Goal: Download file/media

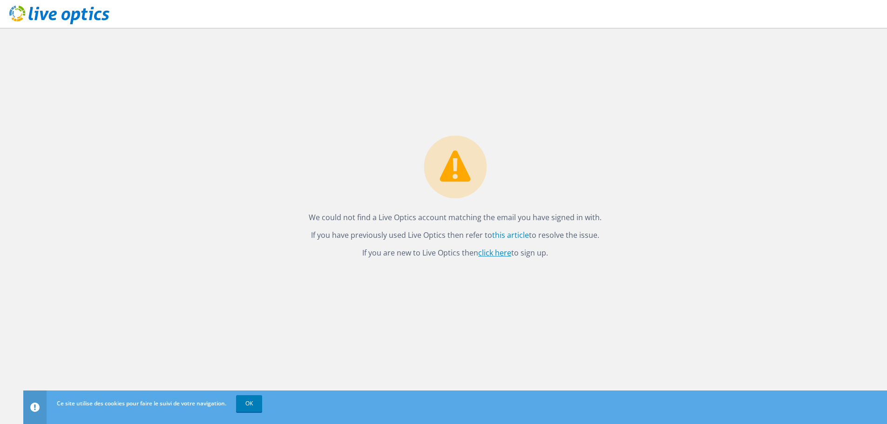
click at [499, 254] on link "click here" at bounding box center [494, 253] width 33 height 10
click at [77, 13] on use at bounding box center [59, 15] width 100 height 19
click at [496, 254] on link "click here" at bounding box center [494, 253] width 33 height 10
click at [69, 16] on use at bounding box center [59, 15] width 100 height 19
click at [500, 254] on link "click here" at bounding box center [494, 253] width 33 height 10
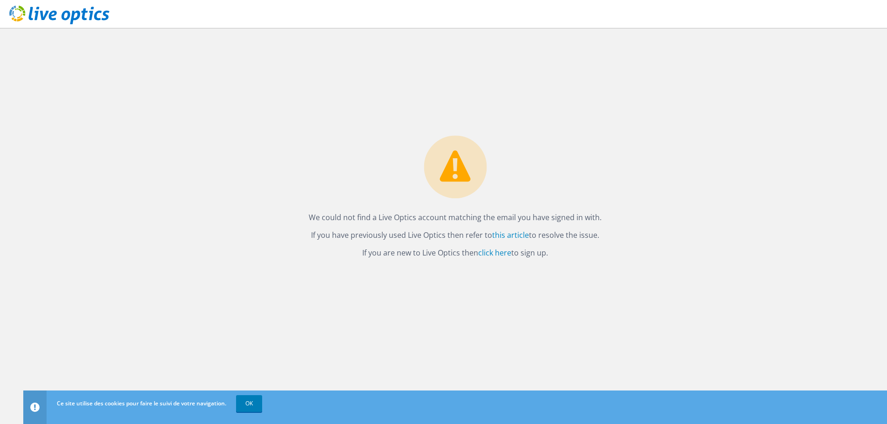
drag, startPoint x: 247, startPoint y: 405, endPoint x: 278, endPoint y: 379, distance: 40.0
click at [247, 405] on link "OK" at bounding box center [249, 403] width 26 height 17
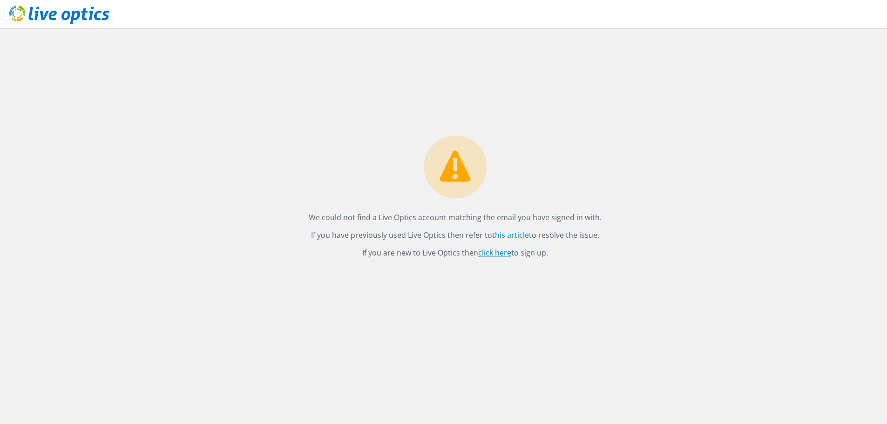
click at [502, 249] on link "click here" at bounding box center [494, 253] width 33 height 10
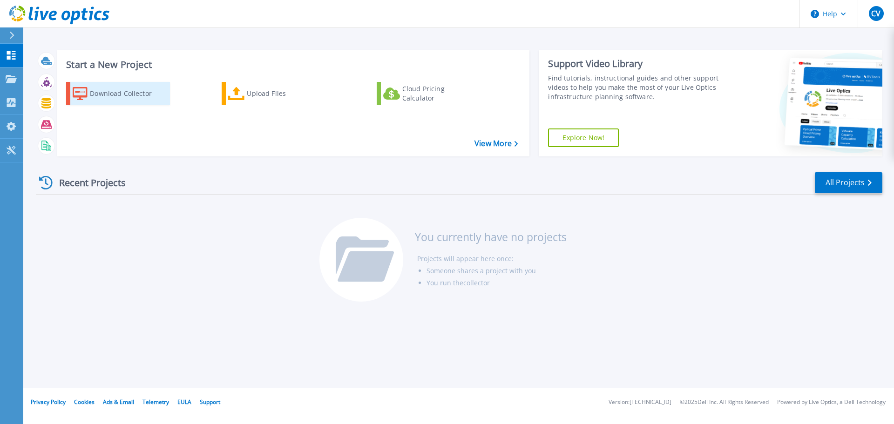
click at [104, 95] on div "Download Collector" at bounding box center [127, 93] width 75 height 19
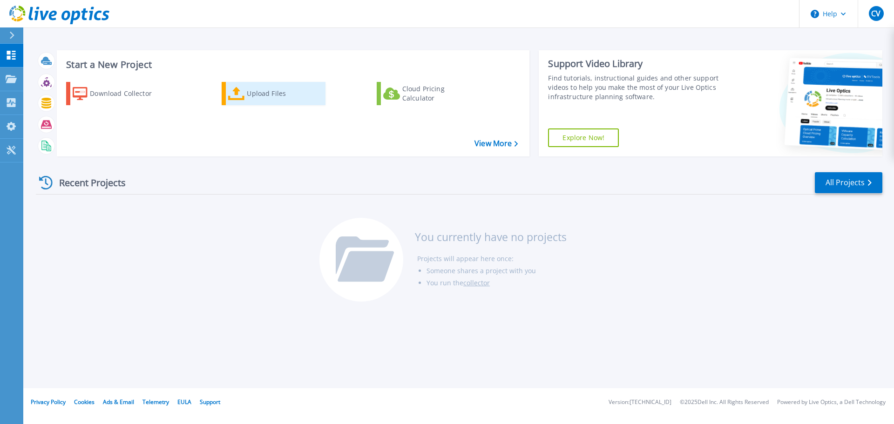
click at [276, 97] on div "Upload Files" at bounding box center [284, 93] width 75 height 19
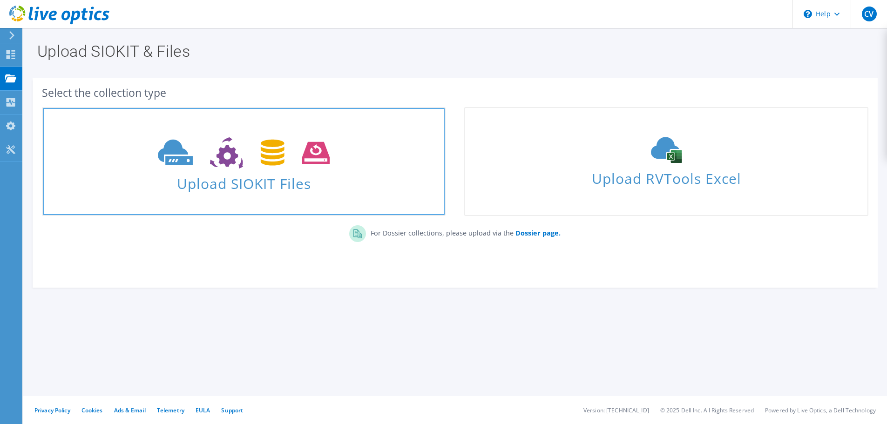
click at [264, 149] on use at bounding box center [244, 153] width 172 height 32
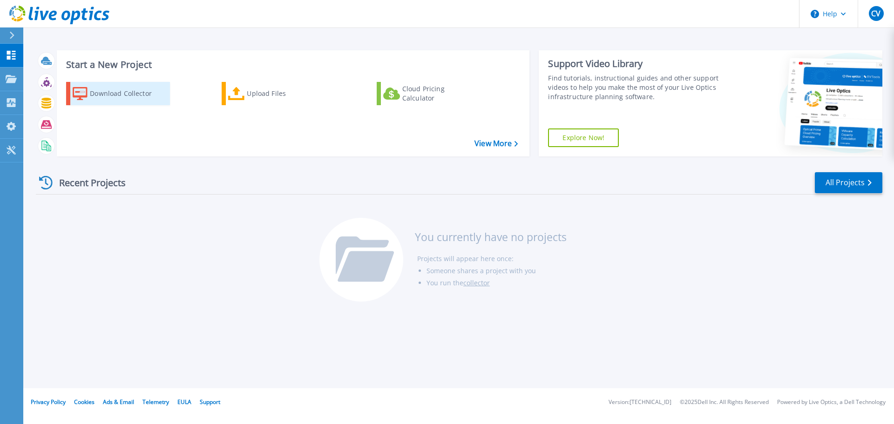
click at [120, 94] on div "Download Collector" at bounding box center [127, 93] width 75 height 19
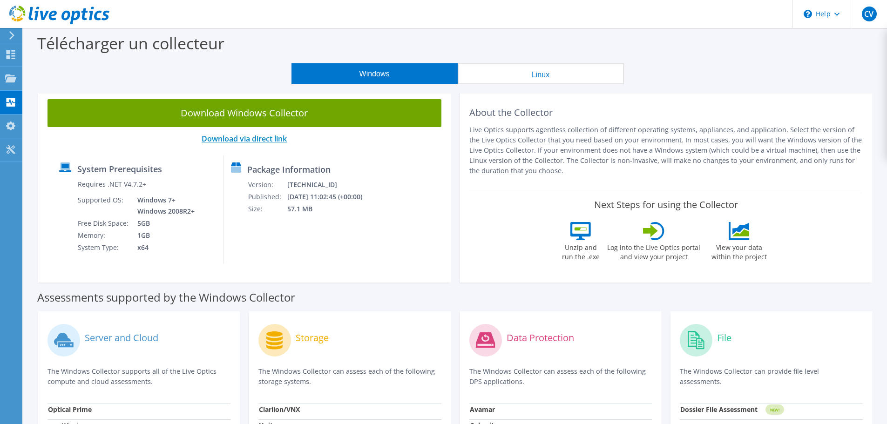
click at [245, 139] on link "Download via direct link" at bounding box center [244, 139] width 85 height 10
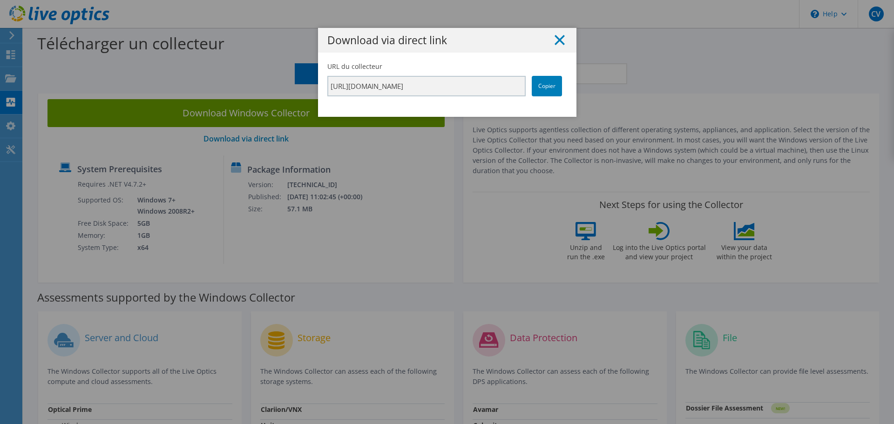
click at [555, 40] on line at bounding box center [559, 39] width 9 height 9
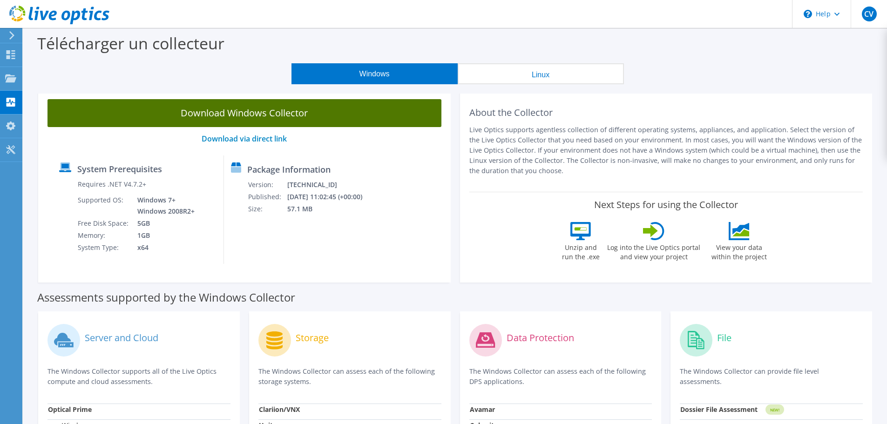
click at [291, 115] on link "Download Windows Collector" at bounding box center [245, 113] width 394 height 28
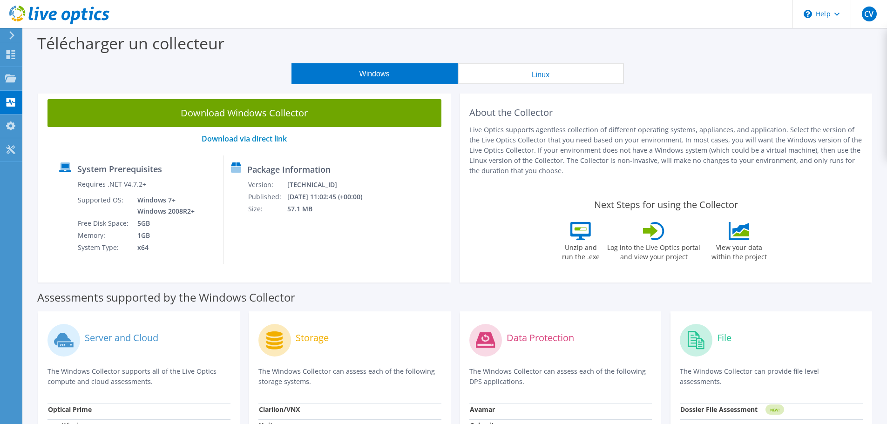
click at [767, 68] on div "Windows Linux" at bounding box center [458, 73] width 850 height 21
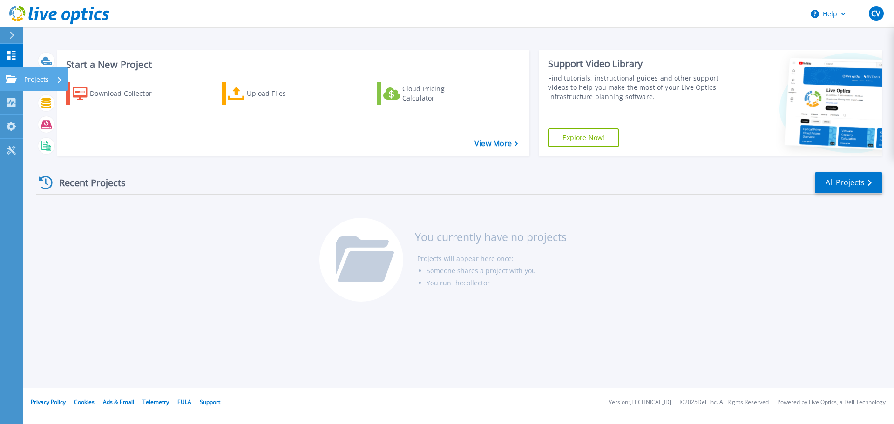
click at [39, 76] on p "Projects" at bounding box center [36, 80] width 25 height 24
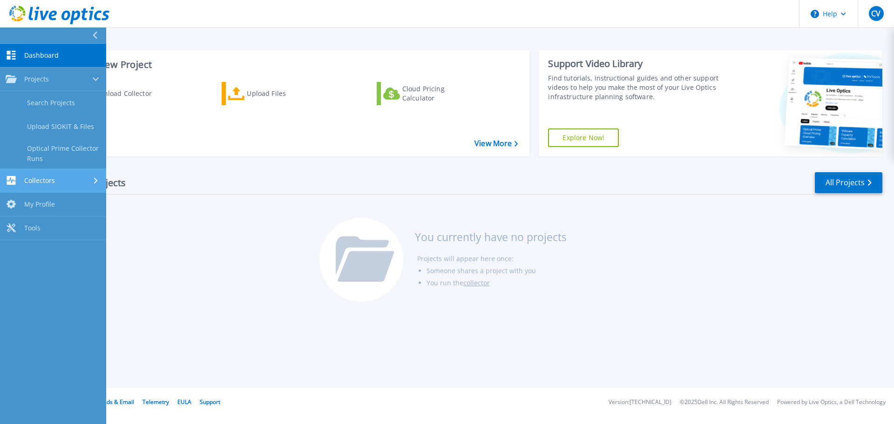
click at [53, 182] on span "Collectors" at bounding box center [39, 180] width 31 height 8
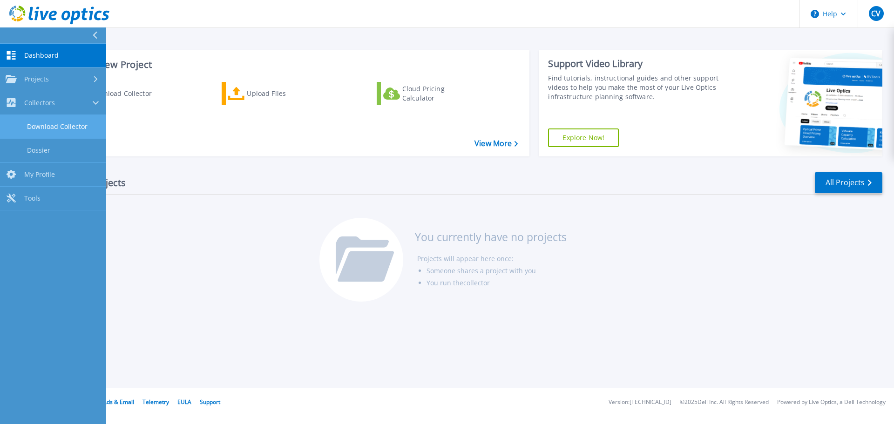
click at [32, 125] on link "Download Collector" at bounding box center [53, 127] width 106 height 24
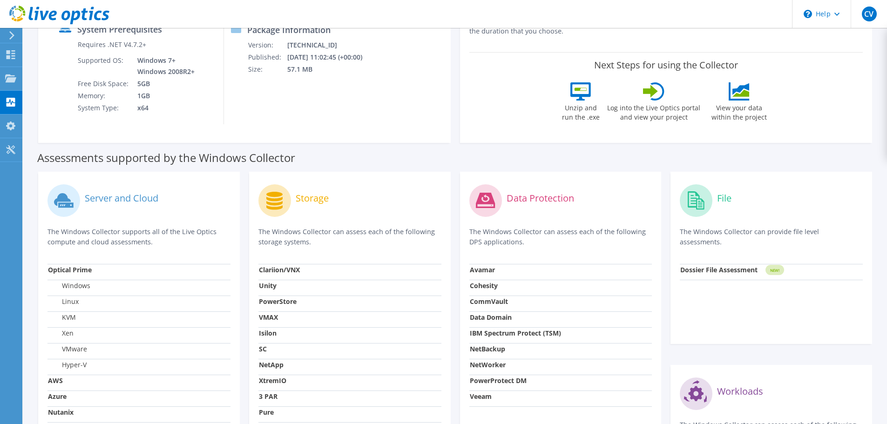
scroll to position [186, 0]
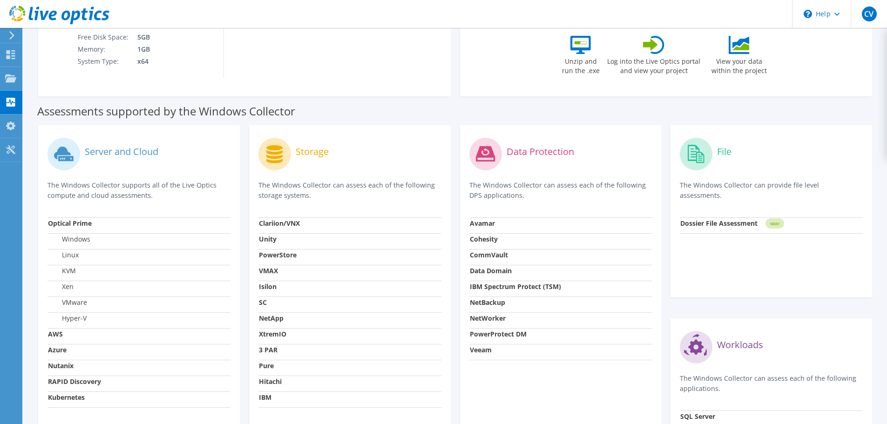
click at [479, 351] on strong "Veeam" at bounding box center [481, 350] width 22 height 9
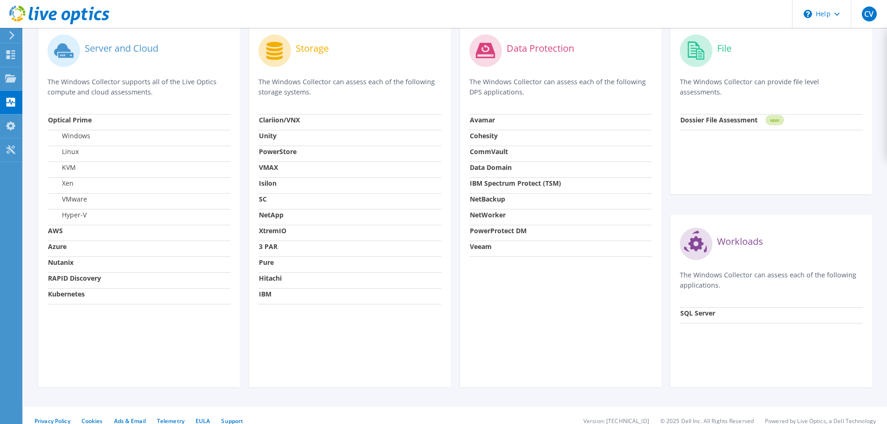
scroll to position [300, 0]
